Goal: Transaction & Acquisition: Obtain resource

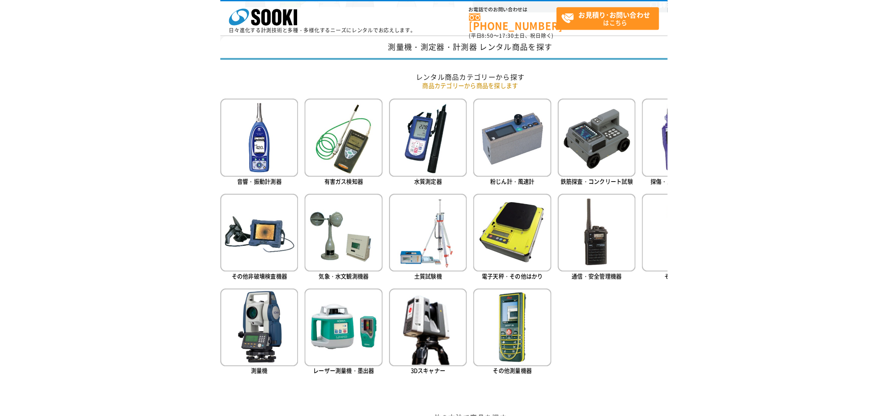
scroll to position [321, 0]
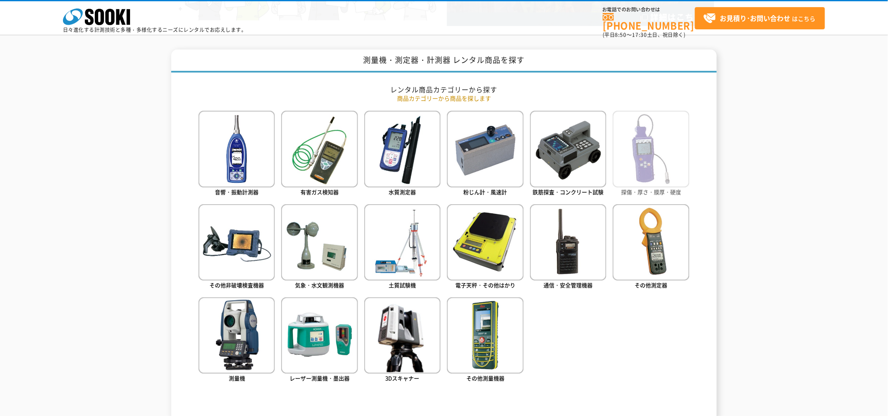
click at [395, 171] on img at bounding box center [651, 149] width 76 height 76
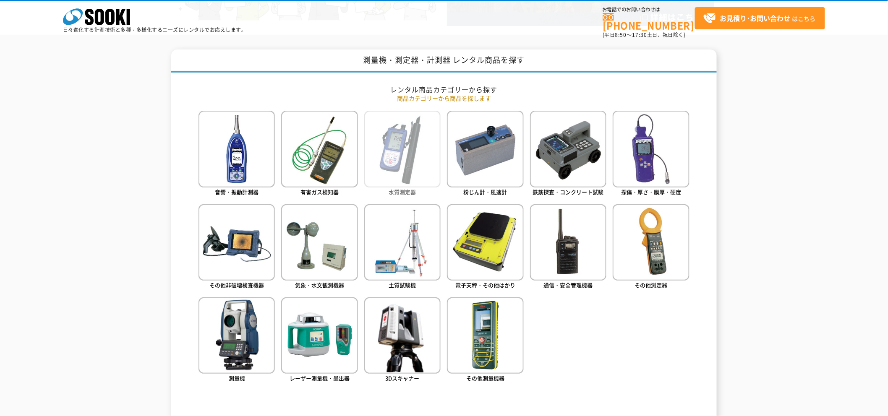
click at [395, 156] on img at bounding box center [402, 149] width 76 height 76
click at [395, 173] on img at bounding box center [402, 149] width 76 height 76
click at [382, 145] on img at bounding box center [402, 149] width 76 height 76
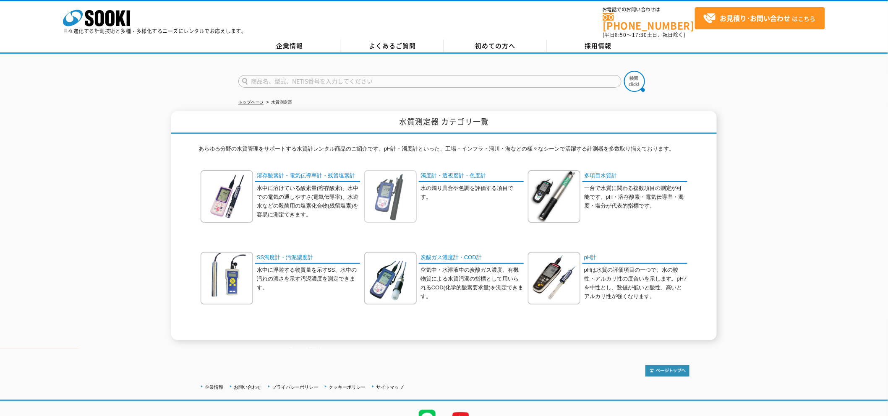
click at [396, 194] on img at bounding box center [390, 196] width 52 height 52
click at [389, 193] on img at bounding box center [390, 196] width 52 height 52
drag, startPoint x: 55, startPoint y: 1, endPoint x: 467, endPoint y: 208, distance: 461.0
click at [467, 208] on div "濁度計・透視度計・色度計 水の濁り具合や色調を評価する項目です。" at bounding box center [443, 202] width 159 height 65
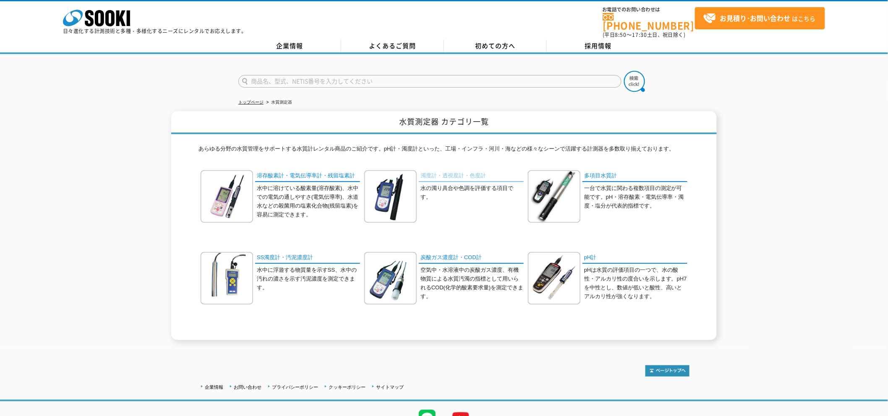
click at [452, 170] on link "濁度計・透視度計・色度計" at bounding box center [471, 176] width 105 height 12
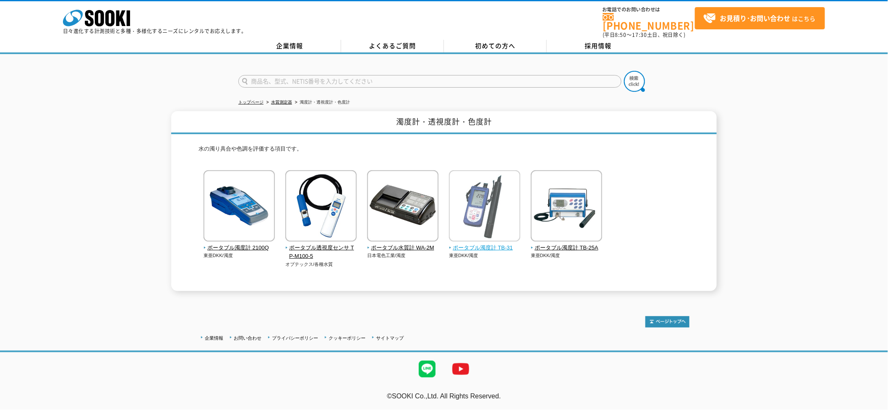
click at [500, 244] on span "ポータブル濁度計 TB-31" at bounding box center [485, 248] width 72 height 9
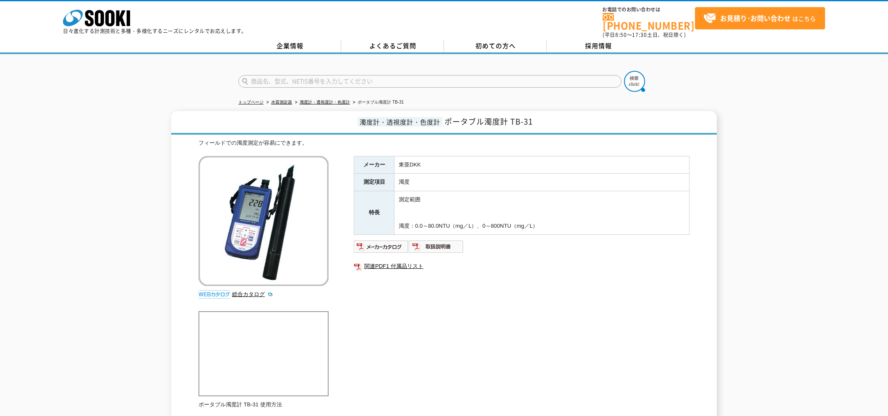
click at [493, 224] on td "測定範囲 濁度：0.0～80.0NTU（mg／L）、0～800NTU（mg／L）" at bounding box center [541, 213] width 295 height 44
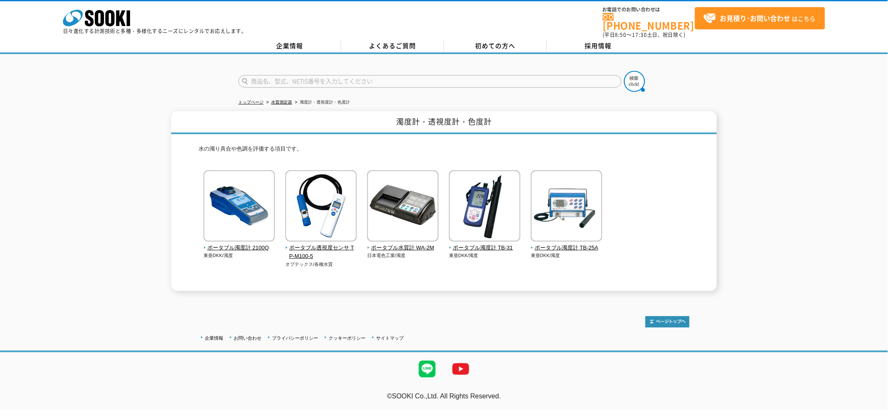
click at [300, 75] on input "text" at bounding box center [429, 81] width 383 height 13
